Goal: Task Accomplishment & Management: Manage account settings

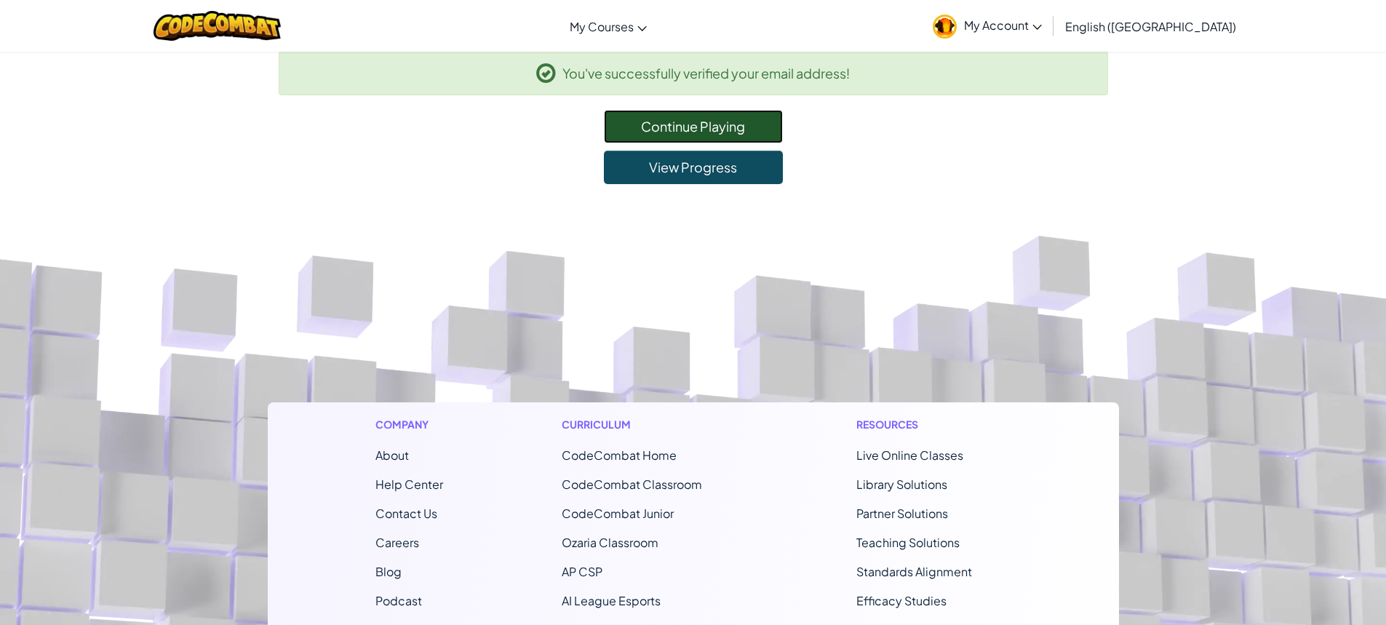
click at [728, 127] on link "Continue Playing" at bounding box center [693, 126] width 179 height 33
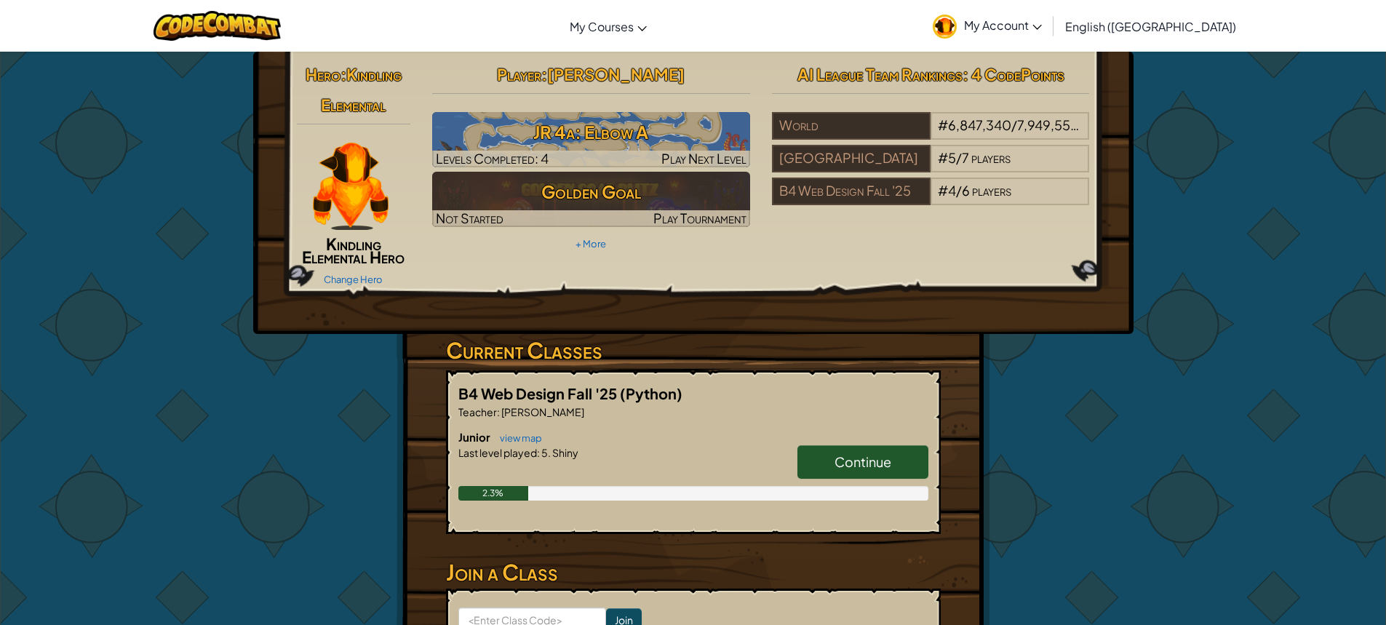
click at [1049, 33] on link "My Account" at bounding box center [988, 26] width 124 height 46
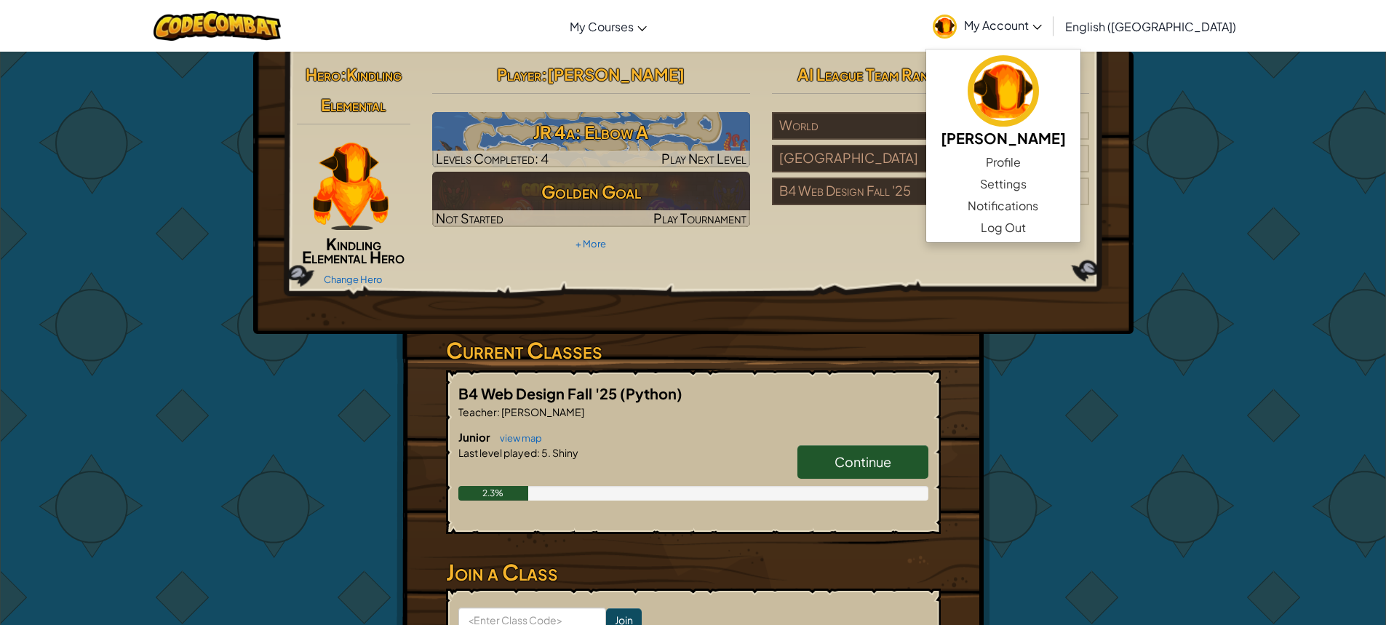
click at [1049, 33] on link "My Account" at bounding box center [988, 26] width 124 height 46
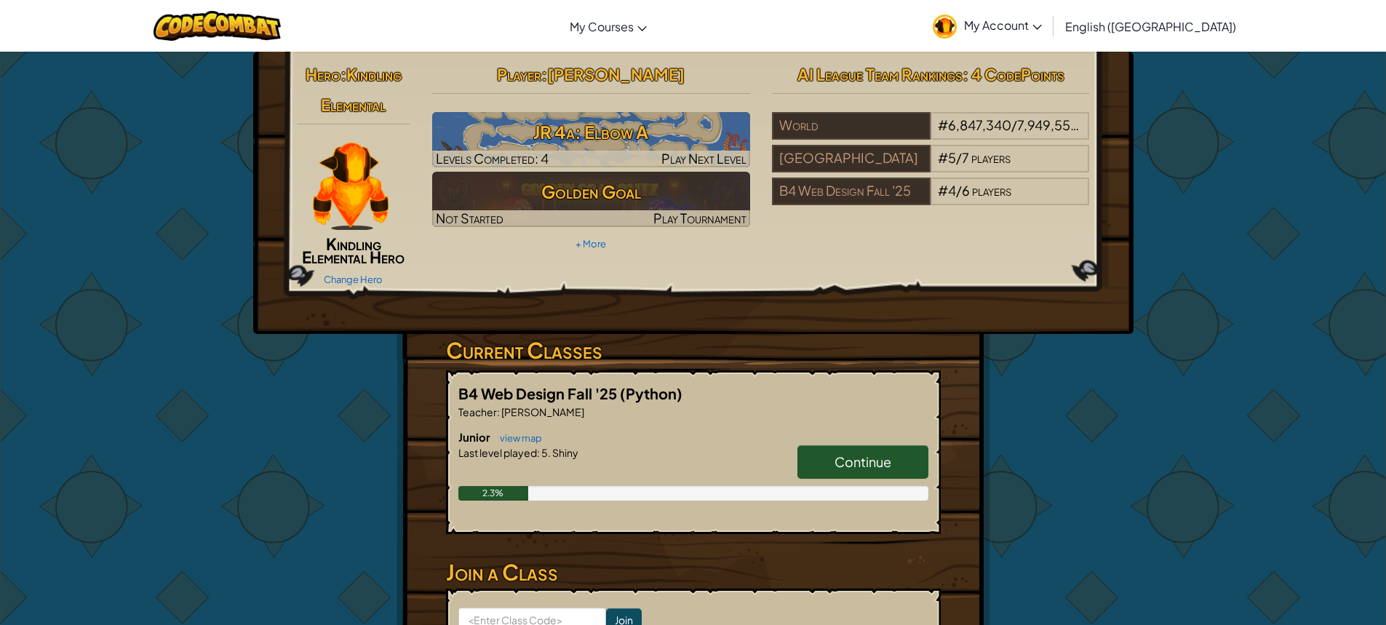
click at [876, 459] on span "Continue" at bounding box center [863, 461] width 57 height 17
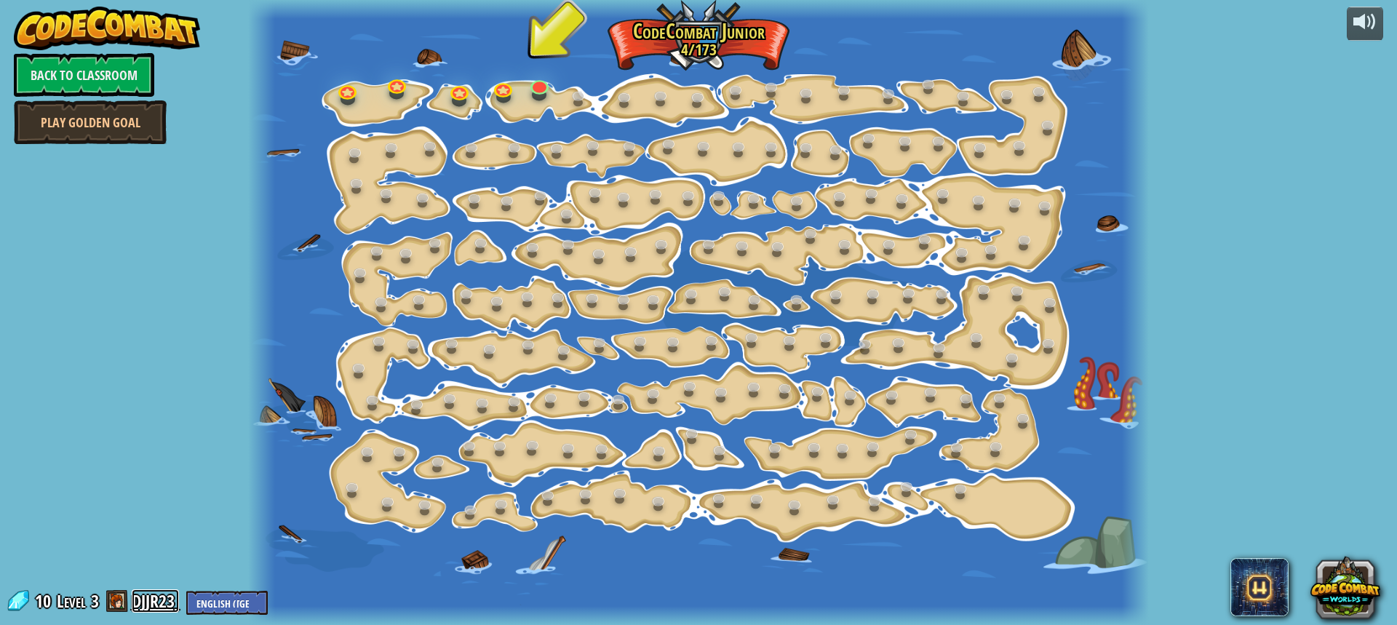
click at [145, 599] on link "DJJR23" at bounding box center [155, 600] width 47 height 23
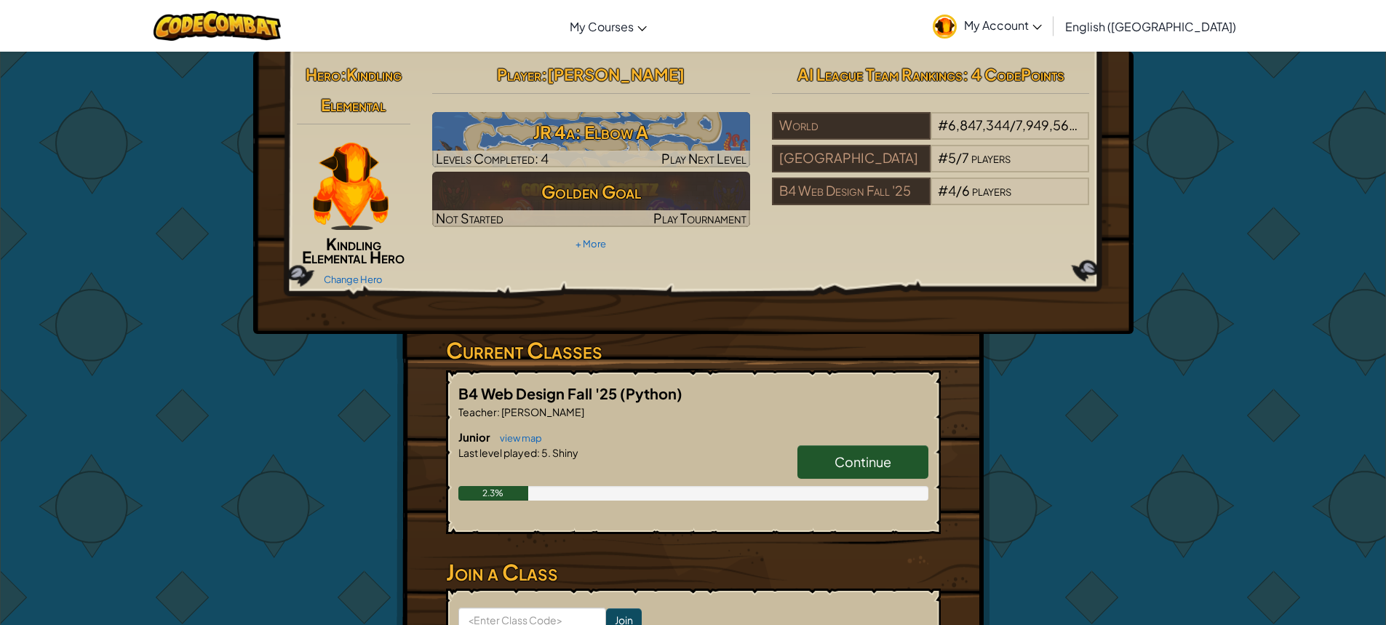
click at [1042, 21] on span "My Account" at bounding box center [1003, 24] width 78 height 15
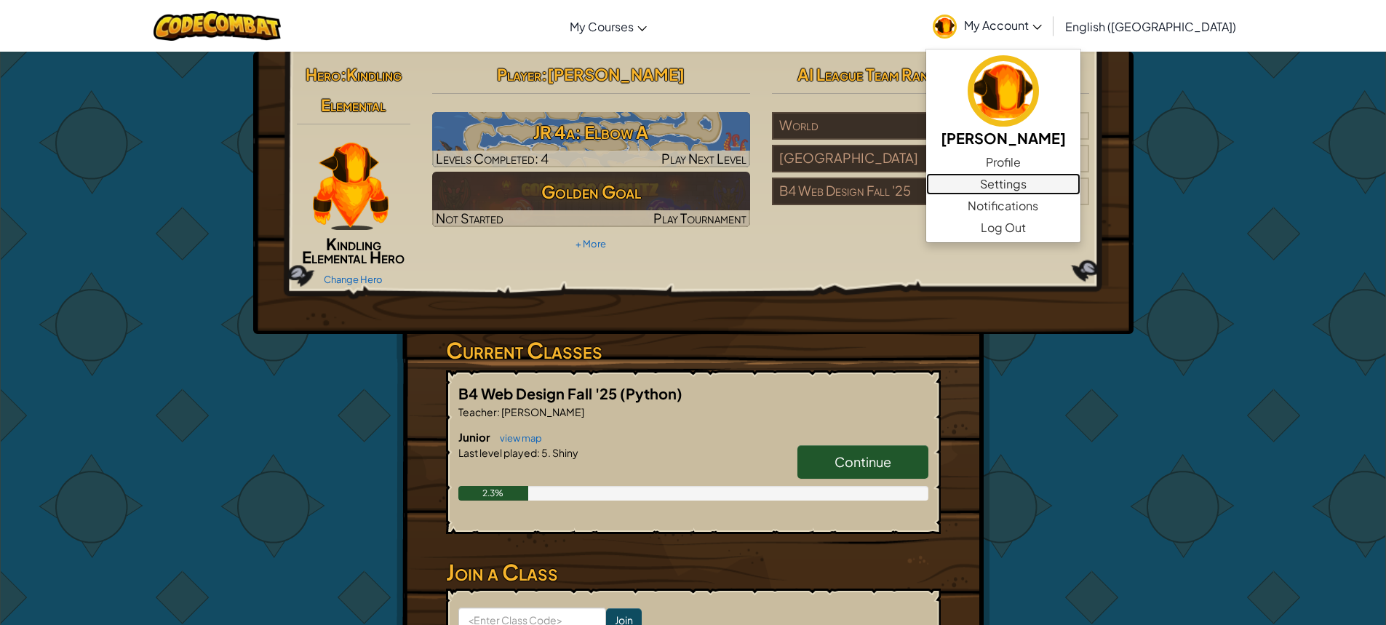
click at [1081, 179] on link "Settings" at bounding box center [1003, 184] width 154 height 22
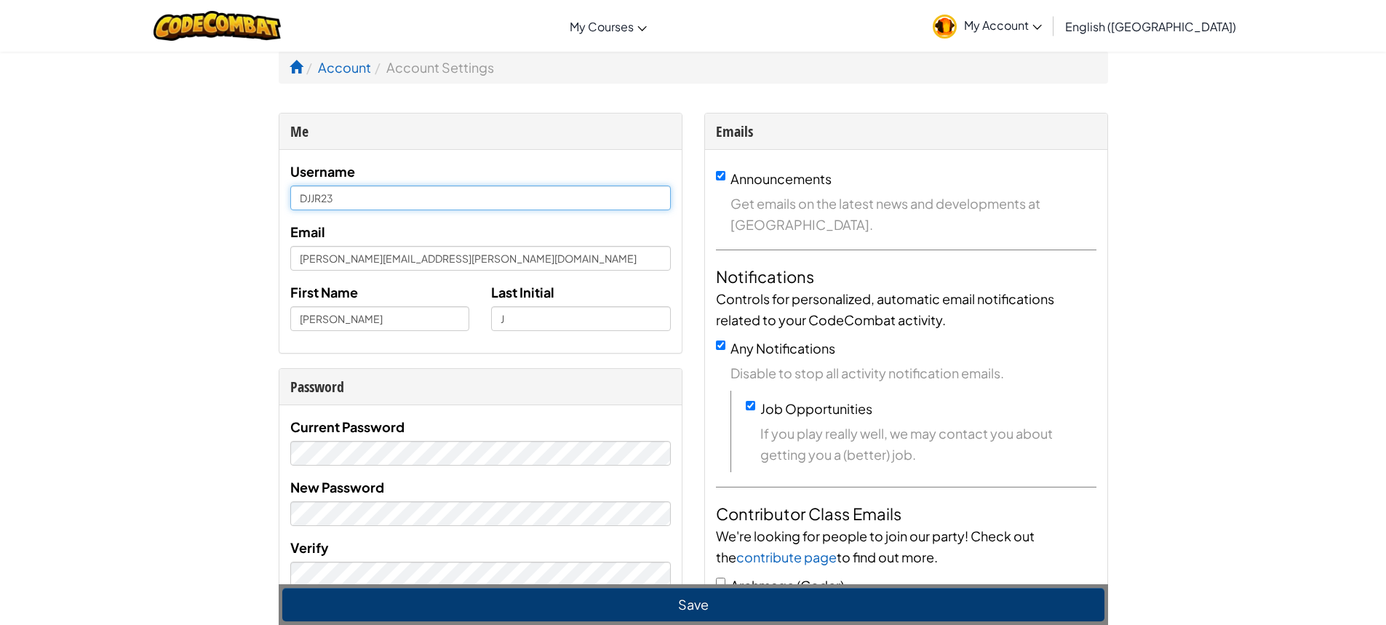
click at [317, 199] on input "DJJR23" at bounding box center [480, 198] width 381 height 25
click at [336, 196] on input "DJJR23" at bounding box center [480, 198] width 381 height 25
click at [317, 198] on input "DJJR23" at bounding box center [480, 198] width 381 height 25
type input "DERRICK232425"
click at [289, 260] on div "Username DERRICK232425 [PERSON_NAME] [PERSON_NAME][EMAIL_ADDRESS][PERSON_NAME][…" at bounding box center [480, 251] width 402 height 203
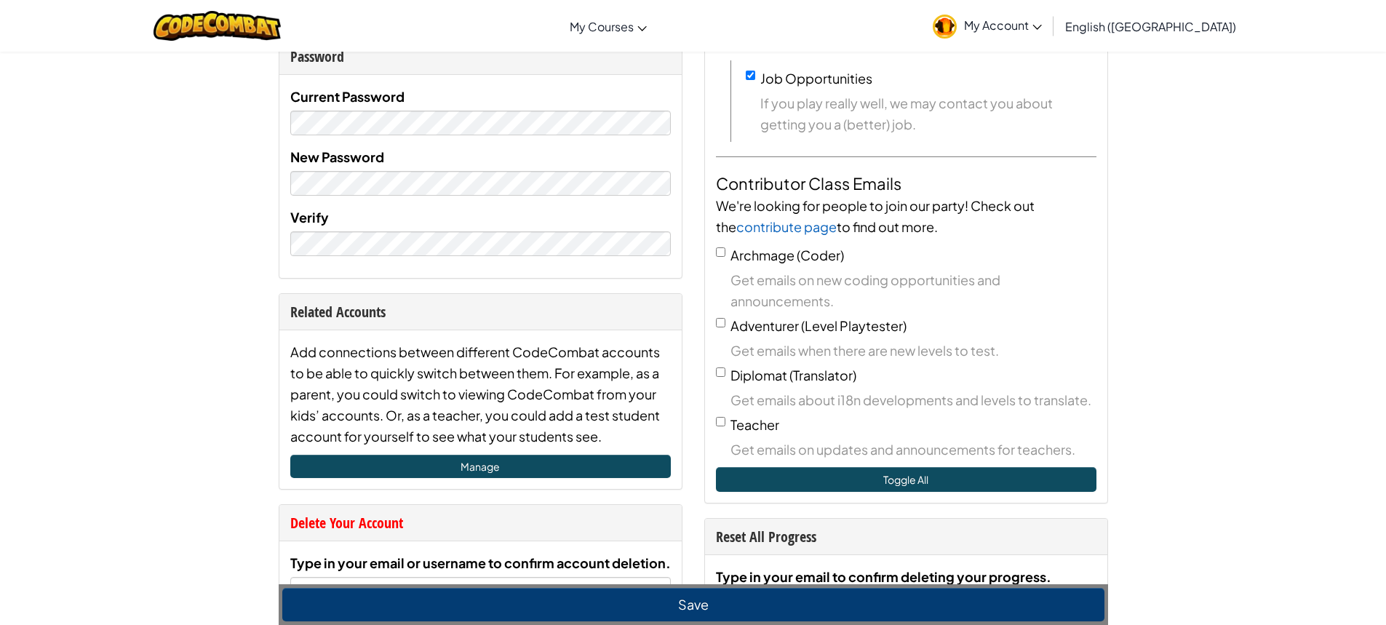
scroll to position [437, 0]
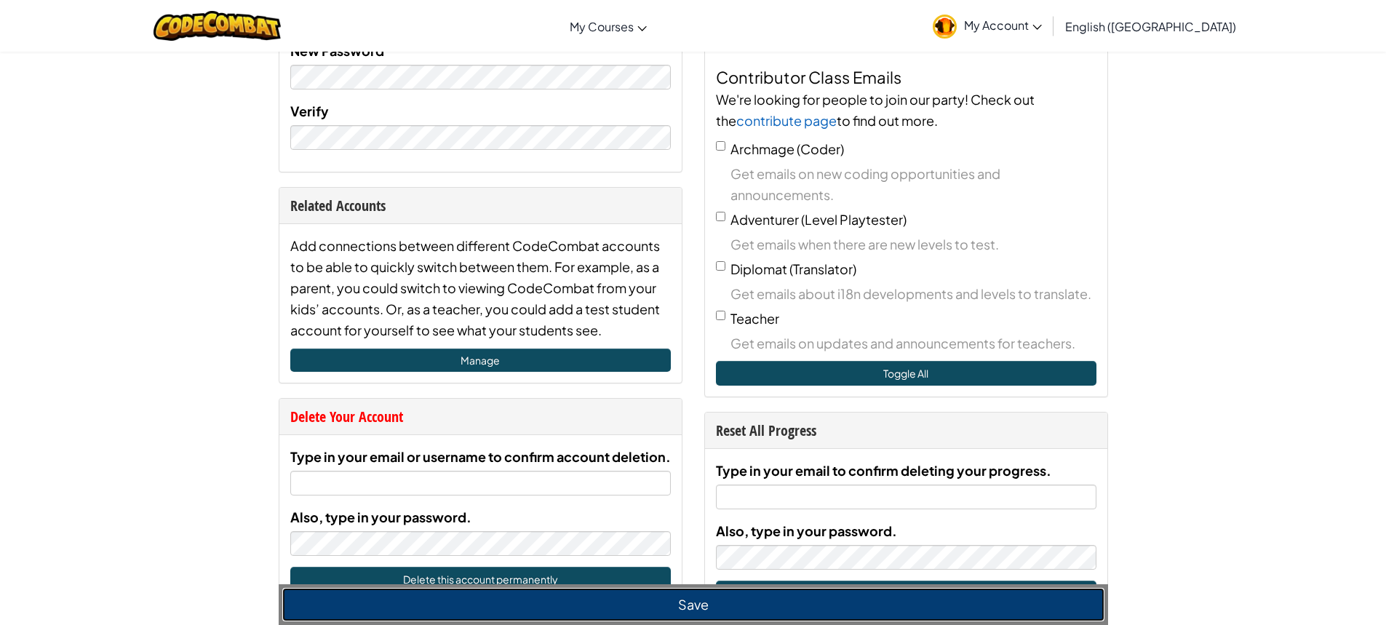
click at [705, 591] on button "Save" at bounding box center [693, 604] width 822 height 33
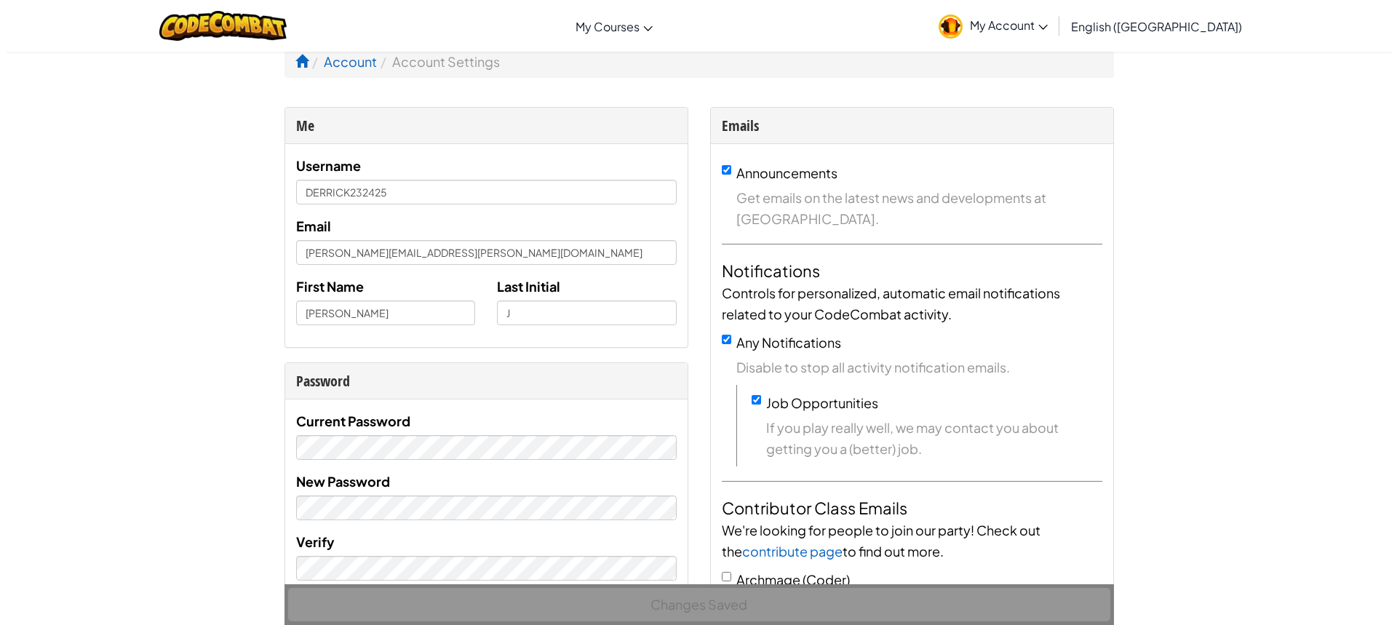
scroll to position [0, 0]
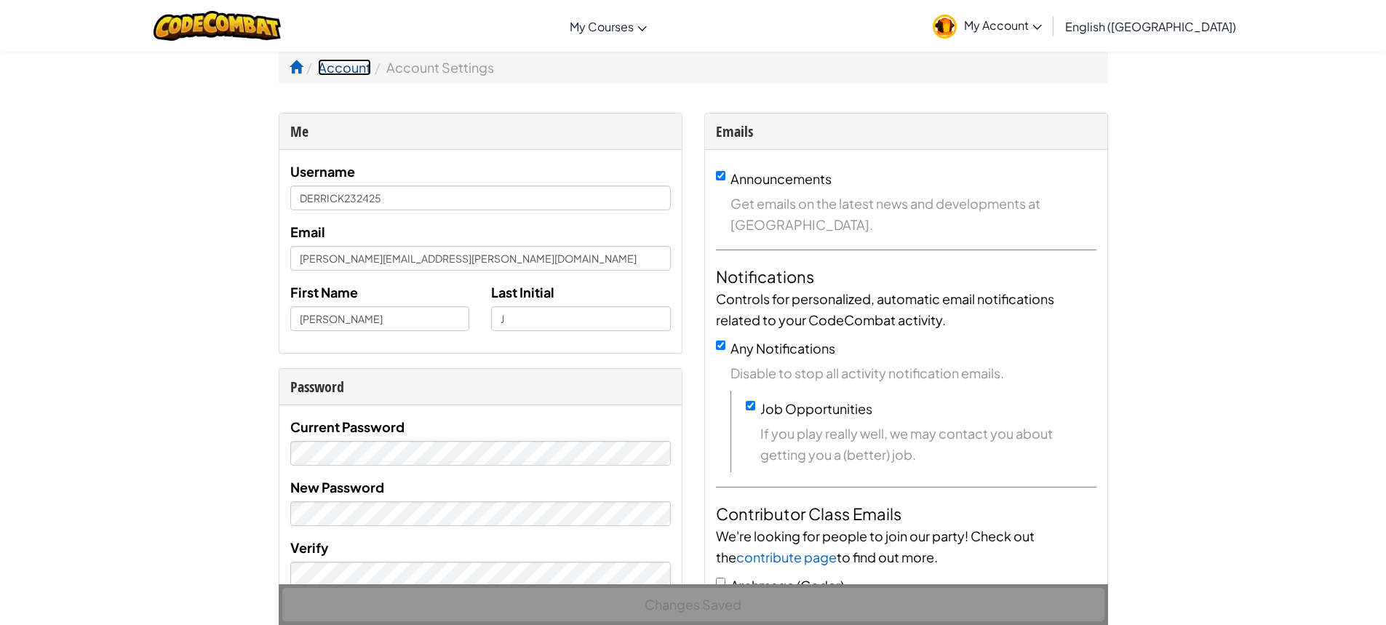
click at [331, 71] on link "Account" at bounding box center [344, 67] width 53 height 17
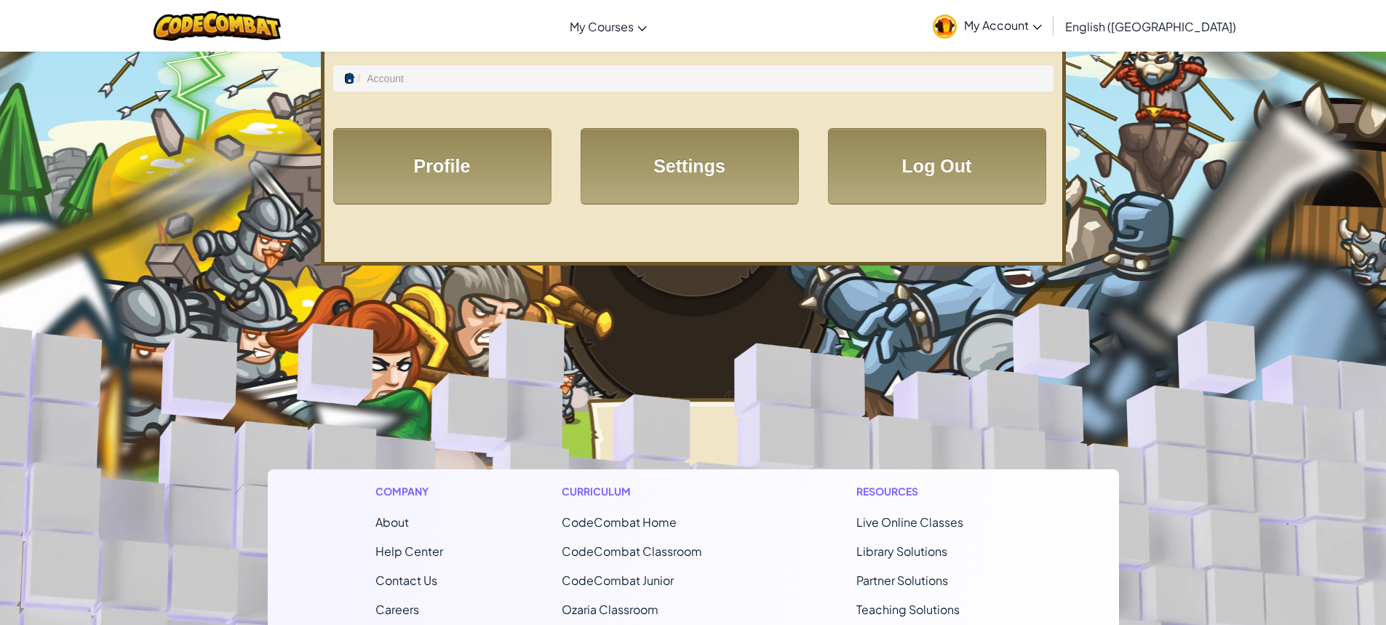
click at [350, 81] on span at bounding box center [349, 78] width 10 height 10
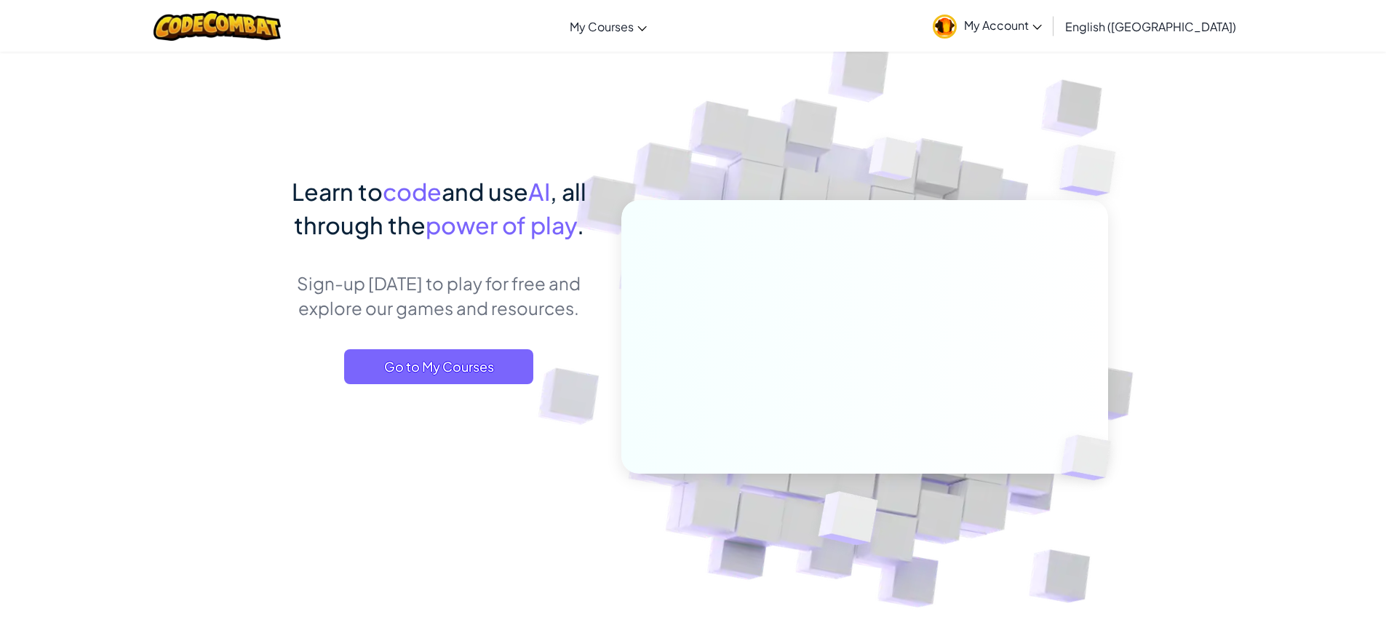
click at [1049, 46] on link "My Account" at bounding box center [988, 26] width 124 height 46
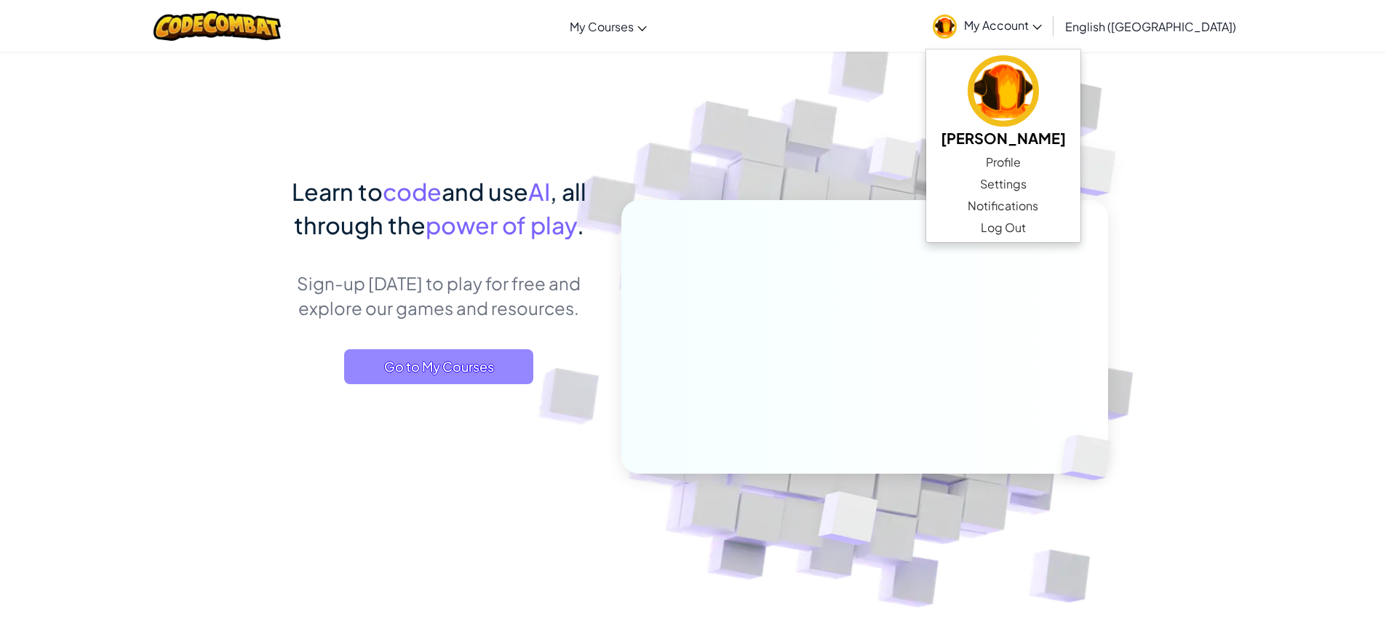
click at [415, 355] on span "Go to My Courses" at bounding box center [438, 366] width 189 height 35
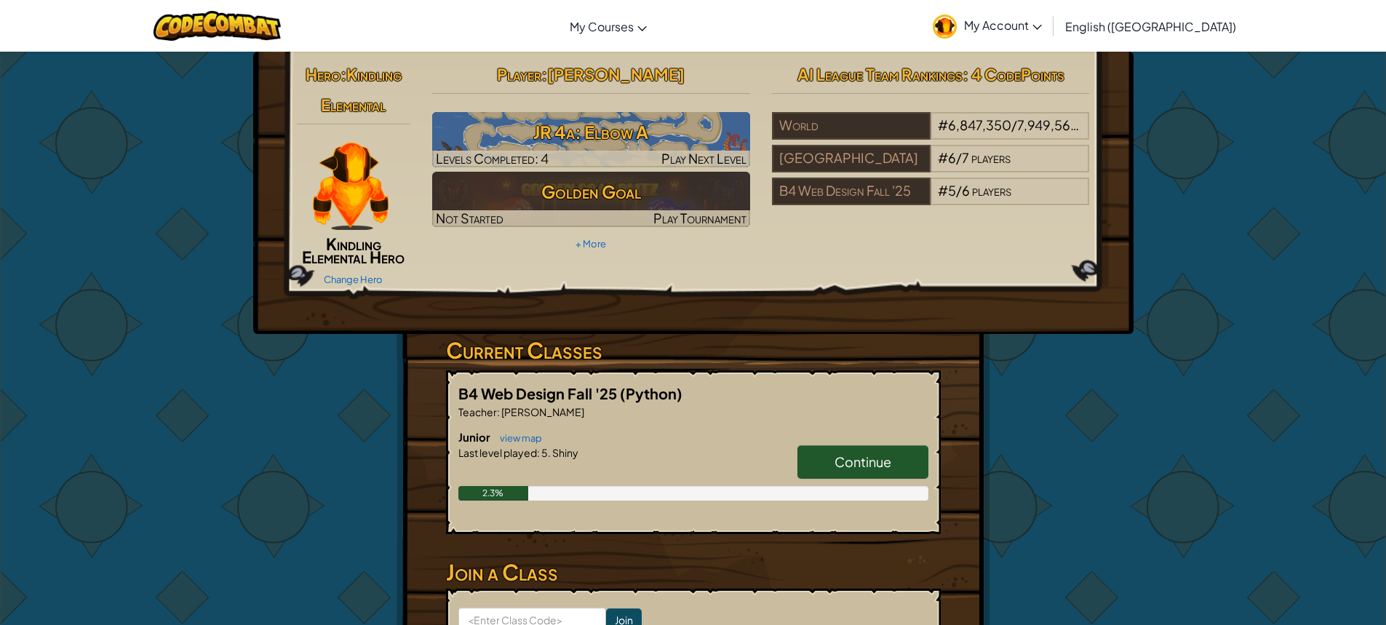
click at [579, 444] on h6 "Junior view map" at bounding box center [693, 437] width 470 height 16
drag, startPoint x: 822, startPoint y: 429, endPoint x: 833, endPoint y: 450, distance: 22.8
click at [823, 429] on h6 "Junior view map" at bounding box center [693, 437] width 470 height 16
click at [835, 453] on link "Continue" at bounding box center [863, 461] width 131 height 33
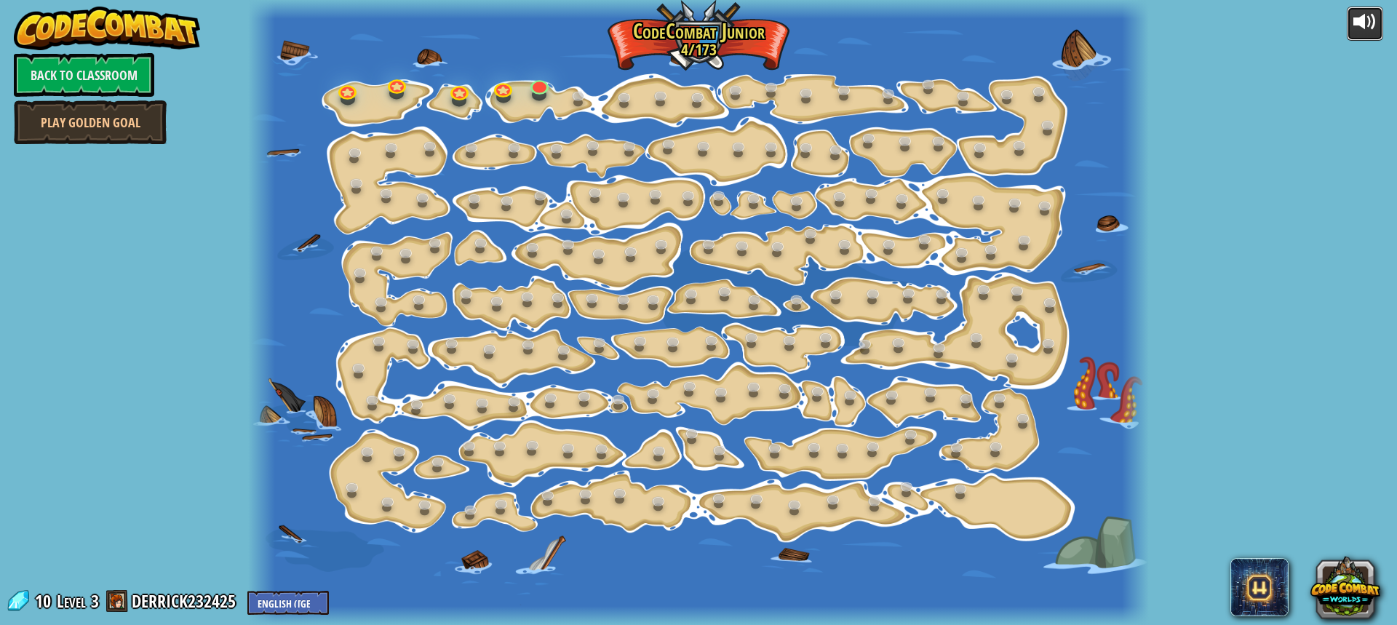
click at [1368, 31] on div at bounding box center [1365, 21] width 23 height 23
